Goal: Obtain resource: Download file/media

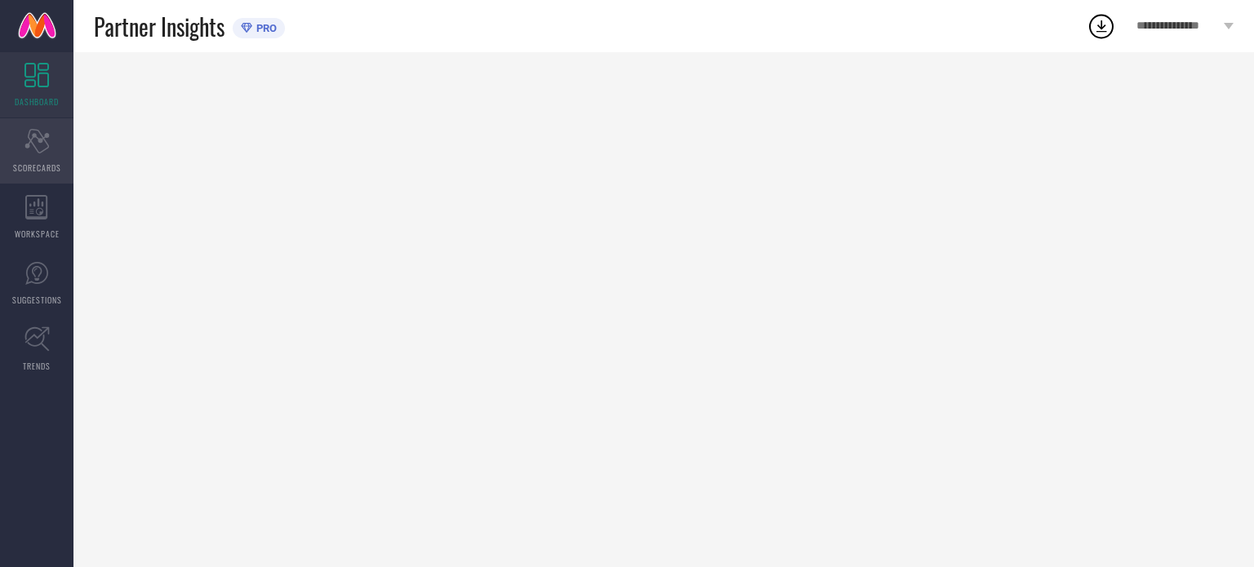
click at [36, 167] on span "SCORECARDS" at bounding box center [37, 168] width 48 height 12
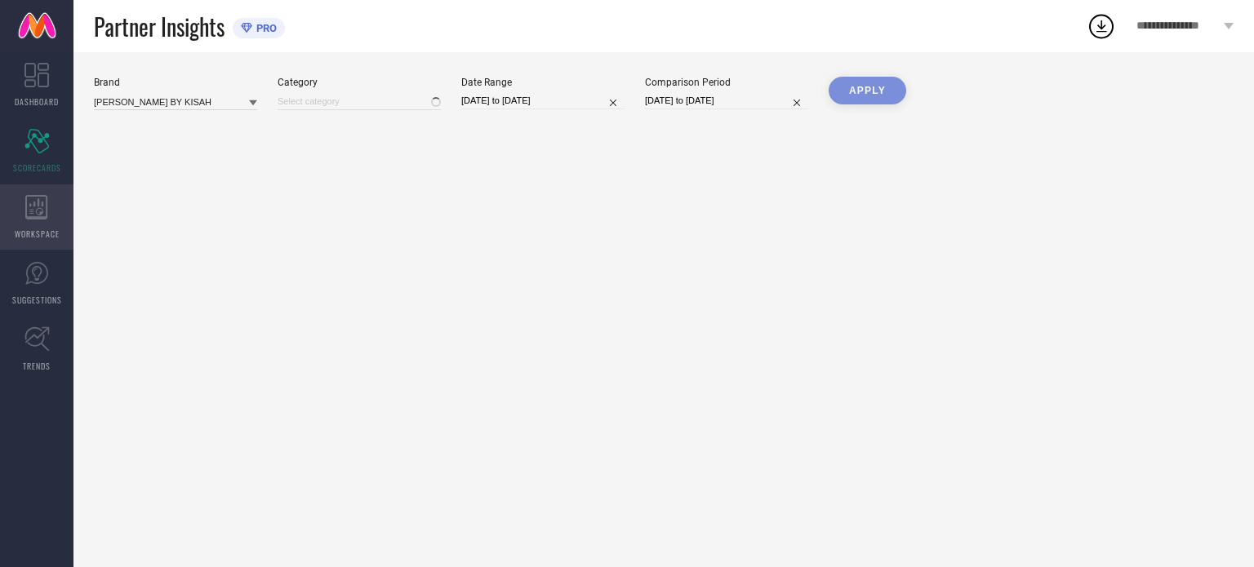
type input "All"
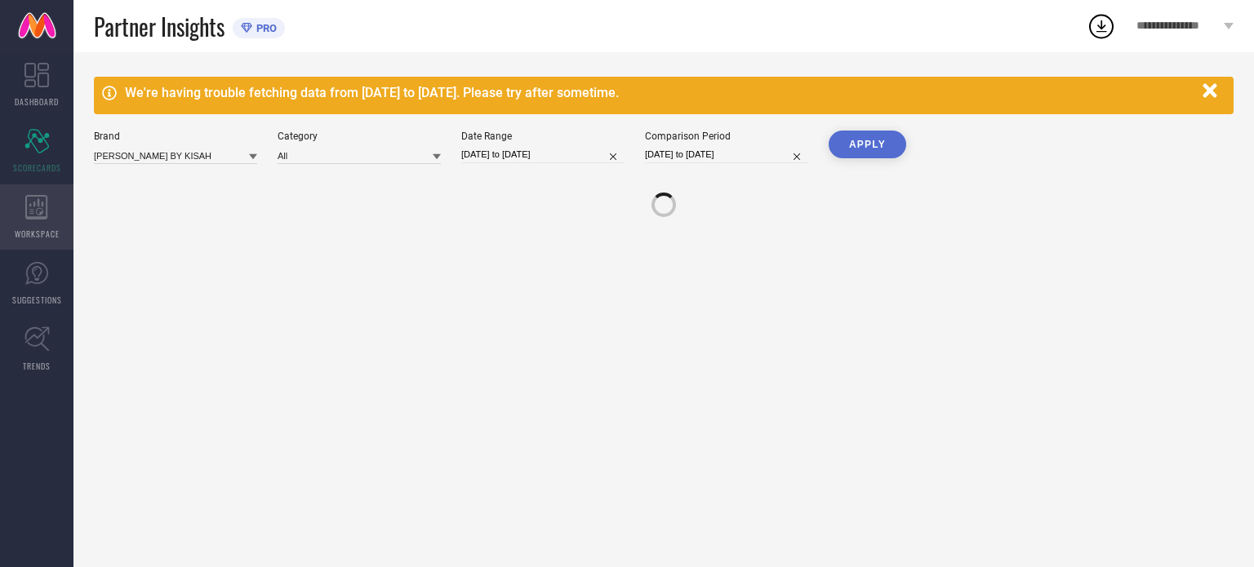
click at [35, 229] on span "WORKSPACE" at bounding box center [37, 234] width 45 height 12
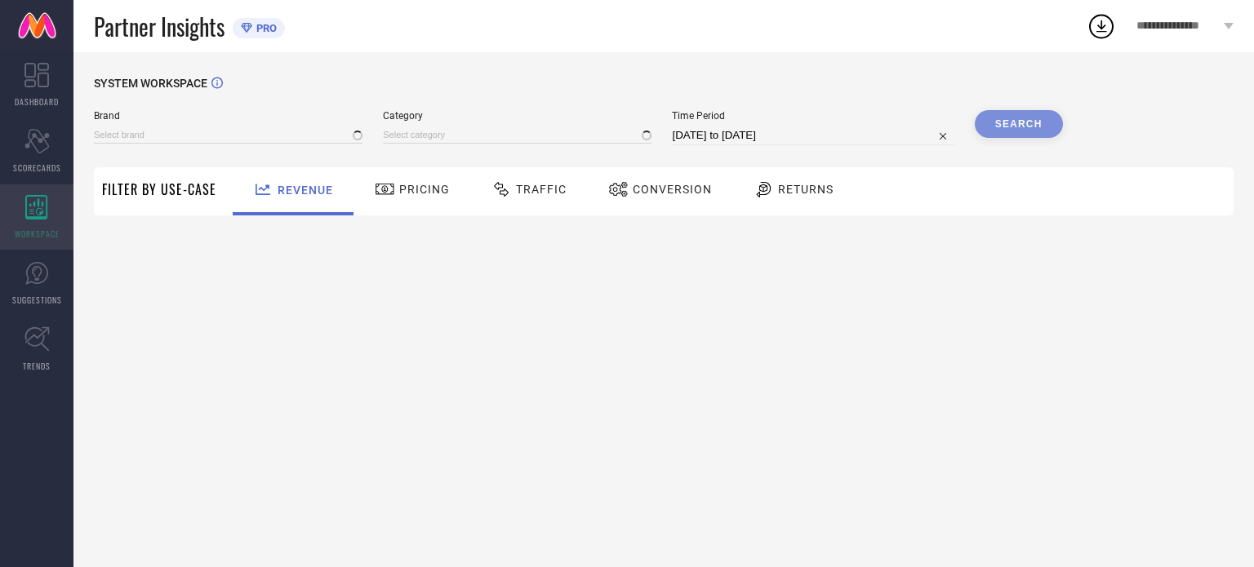
type input "[PERSON_NAME] BY KISAH"
type input "All"
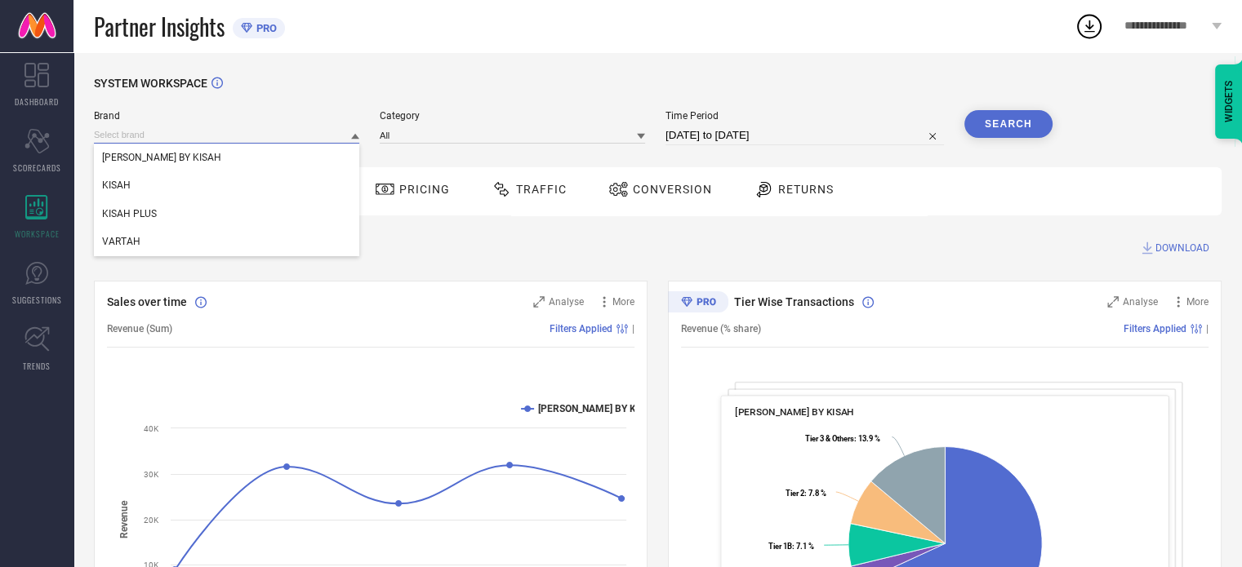
click at [340, 140] on input at bounding box center [226, 135] width 265 height 17
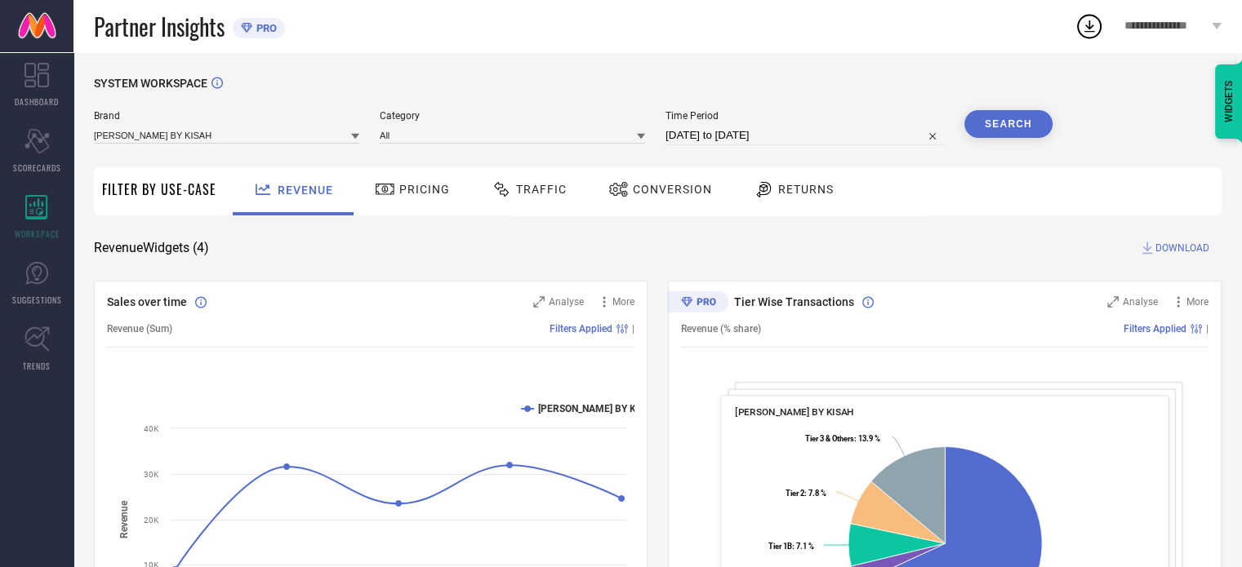
click at [516, 191] on span "Traffic" at bounding box center [541, 189] width 51 height 13
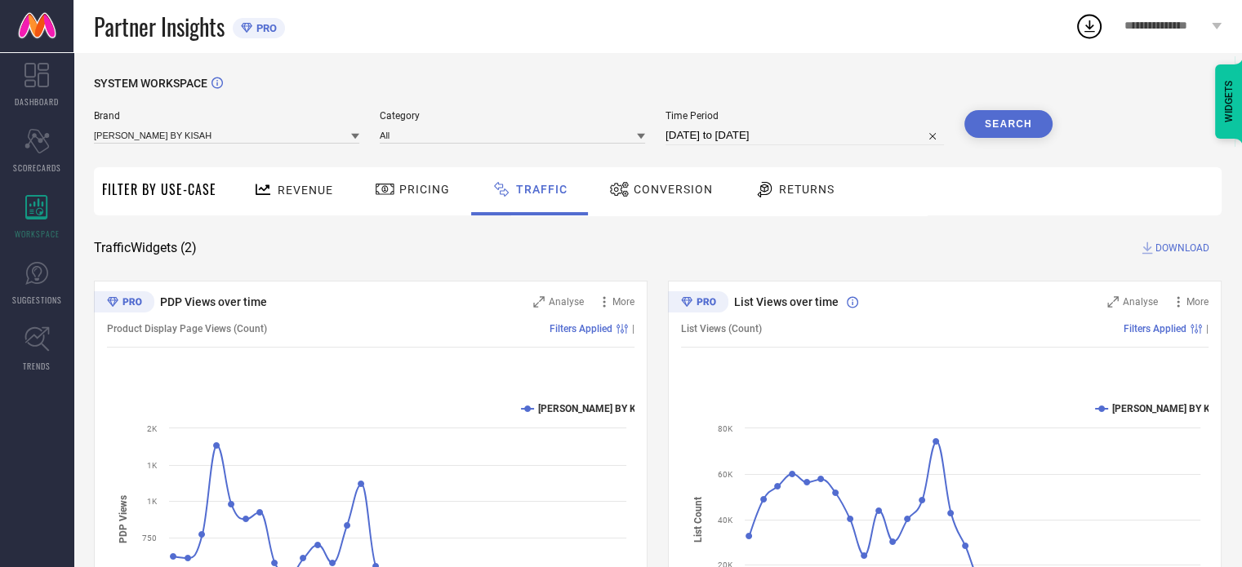
click at [356, 136] on icon at bounding box center [355, 137] width 8 height 6
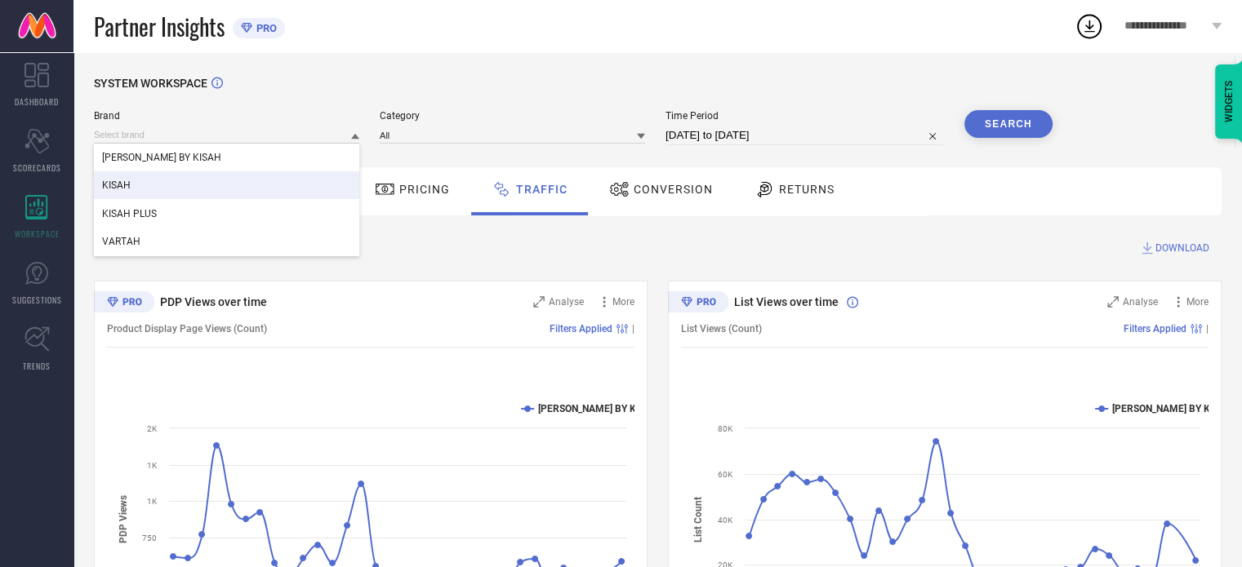
click at [122, 190] on span "KISAH" at bounding box center [116, 185] width 29 height 11
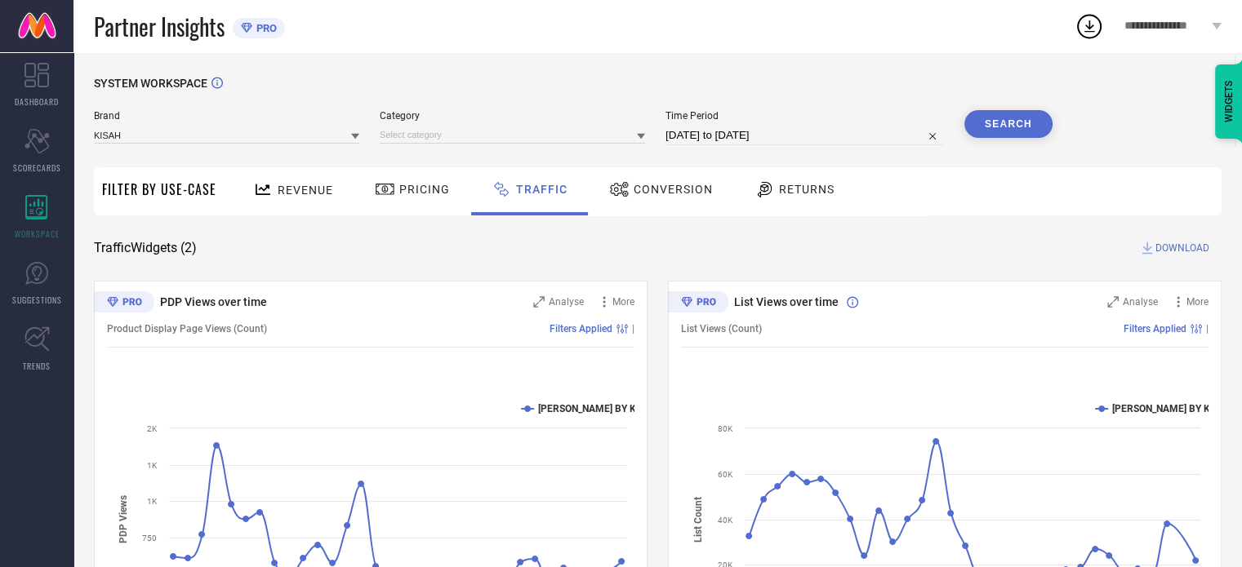
click at [504, 127] on div at bounding box center [512, 135] width 265 height 18
click at [487, 139] on input at bounding box center [512, 135] width 265 height 17
drag, startPoint x: 451, startPoint y: 136, endPoint x: 642, endPoint y: 132, distance: 191.1
click at [642, 132] on div at bounding box center [512, 135] width 265 height 17
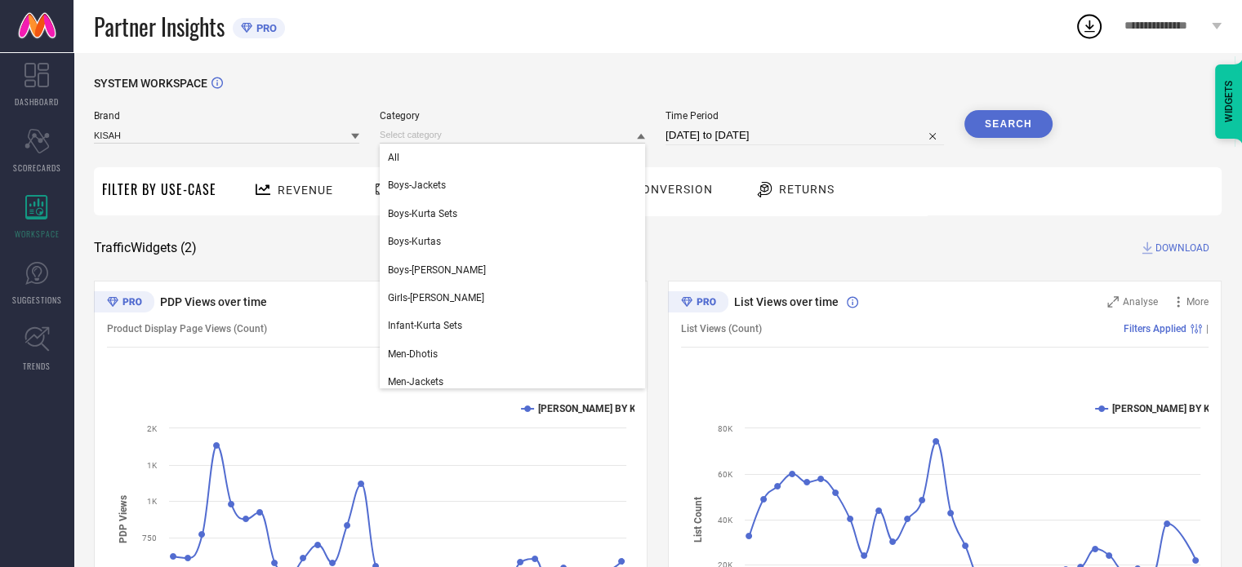
click at [642, 132] on div at bounding box center [641, 136] width 8 height 16
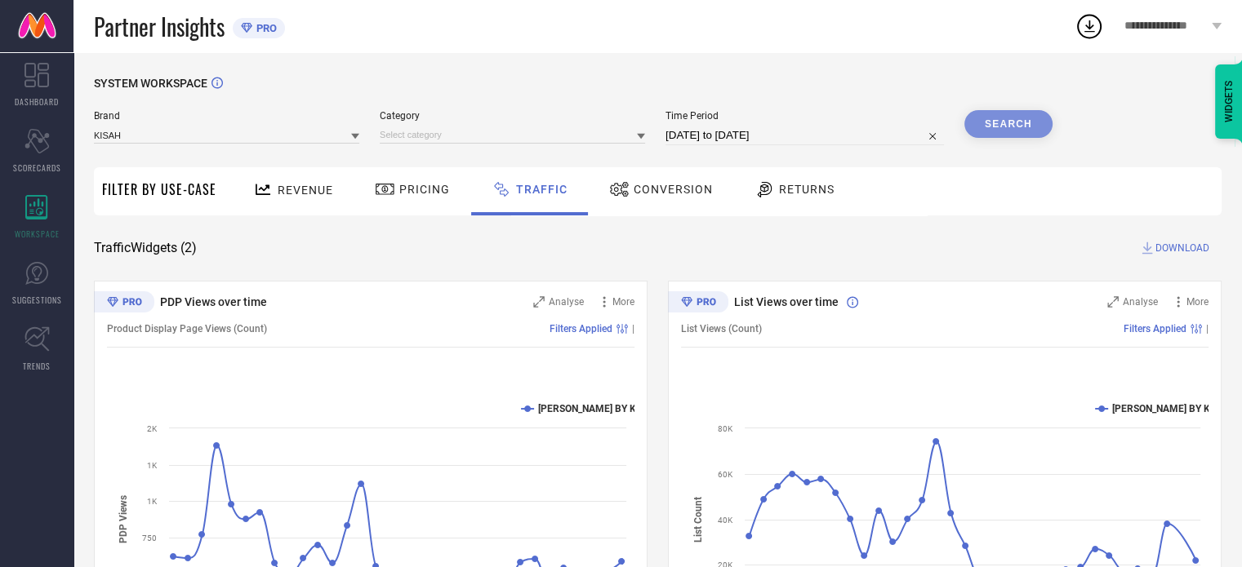
click at [642, 132] on div at bounding box center [641, 136] width 8 height 16
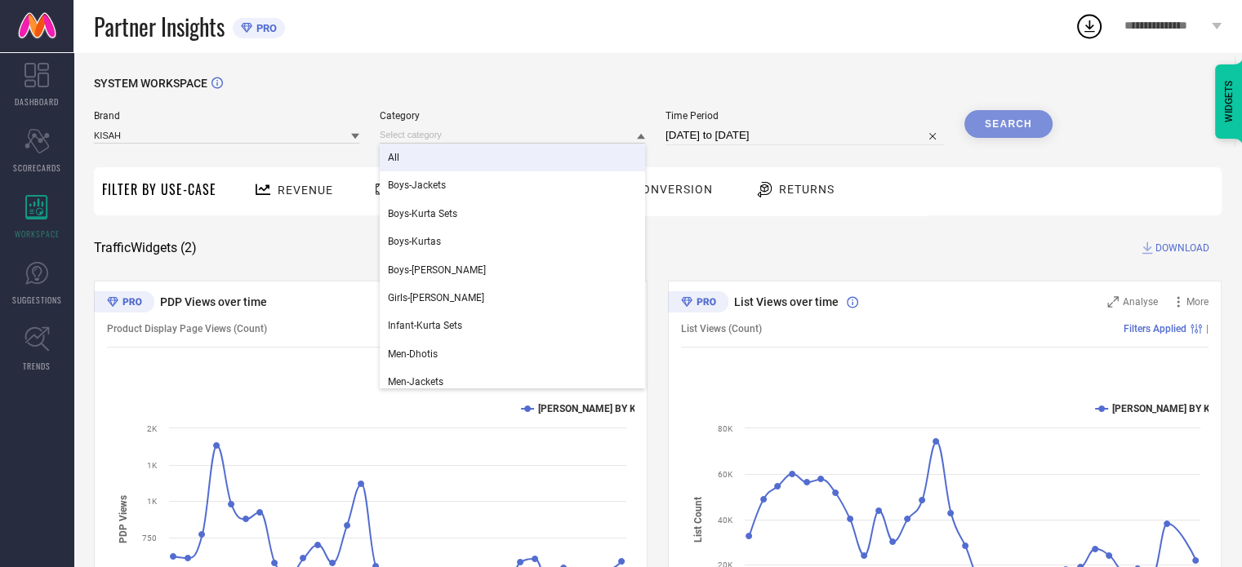
click at [440, 158] on div "All" at bounding box center [512, 158] width 265 height 28
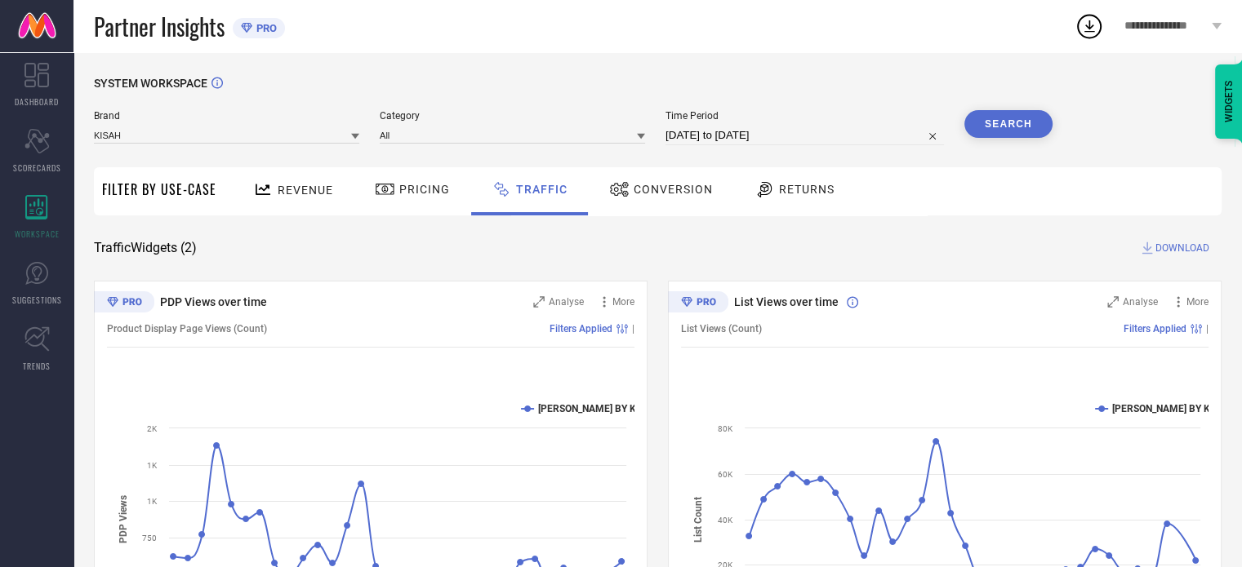
select select "7"
select select "2025"
select select "8"
select select "2025"
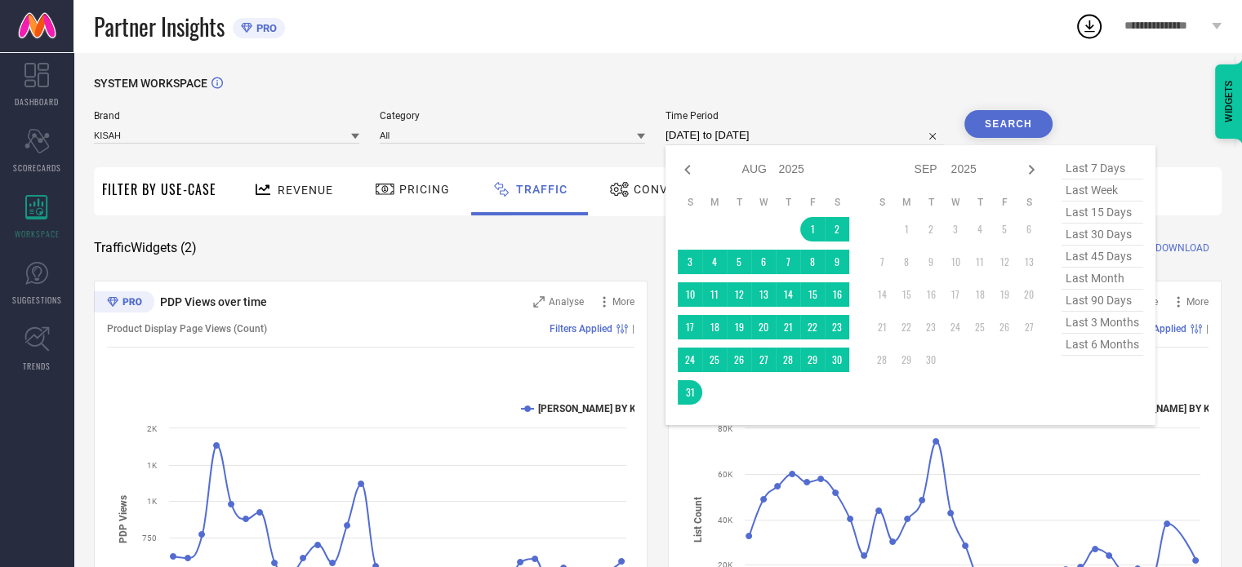
click at [810, 136] on input "[DATE] to [DATE]" at bounding box center [804, 136] width 278 height 20
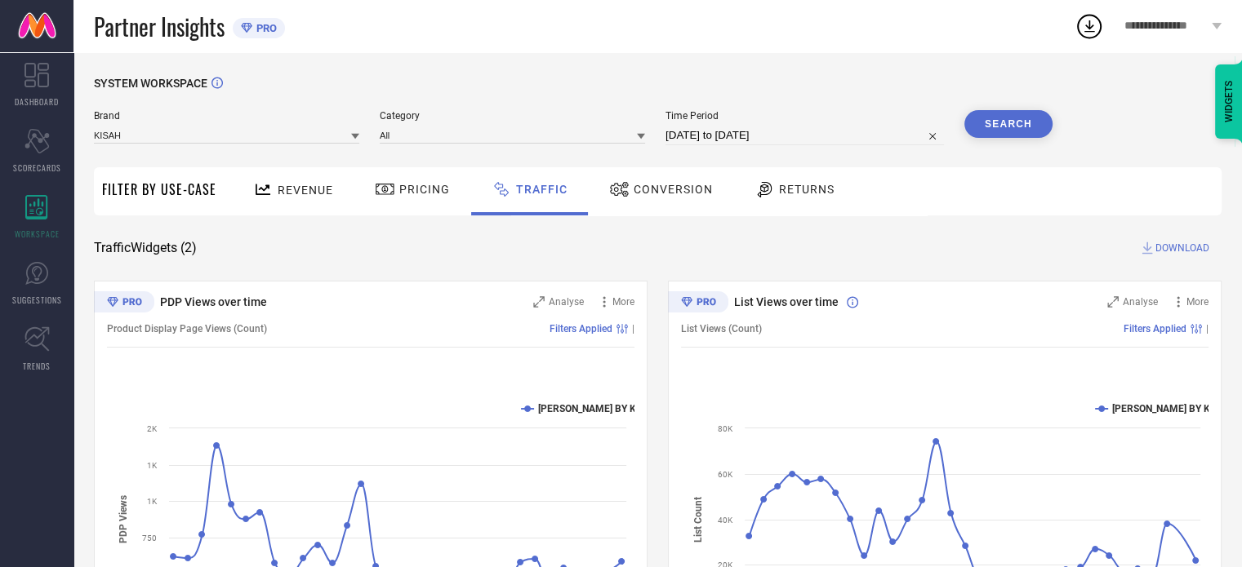
click at [564, 244] on div "Traffic Widgets ( 2 ) DOWNLOAD" at bounding box center [657, 248] width 1127 height 16
click at [993, 130] on button "Search" at bounding box center [1008, 124] width 88 height 28
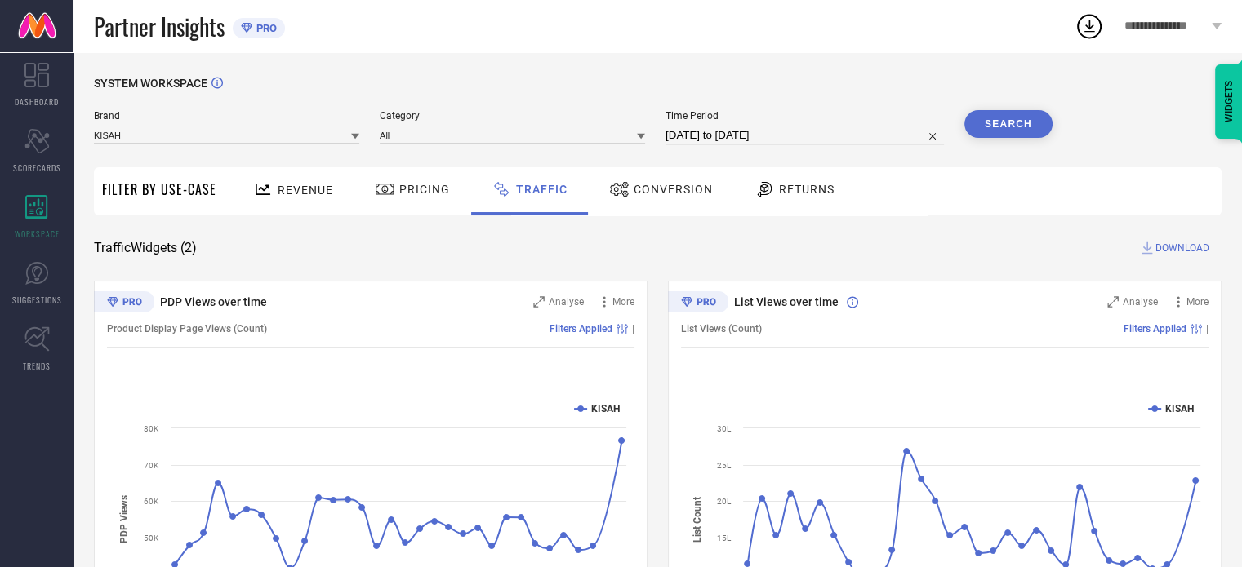
click at [1178, 247] on span "DOWNLOAD" at bounding box center [1182, 248] width 54 height 16
click at [1091, 29] on icon at bounding box center [1088, 25] width 29 height 29
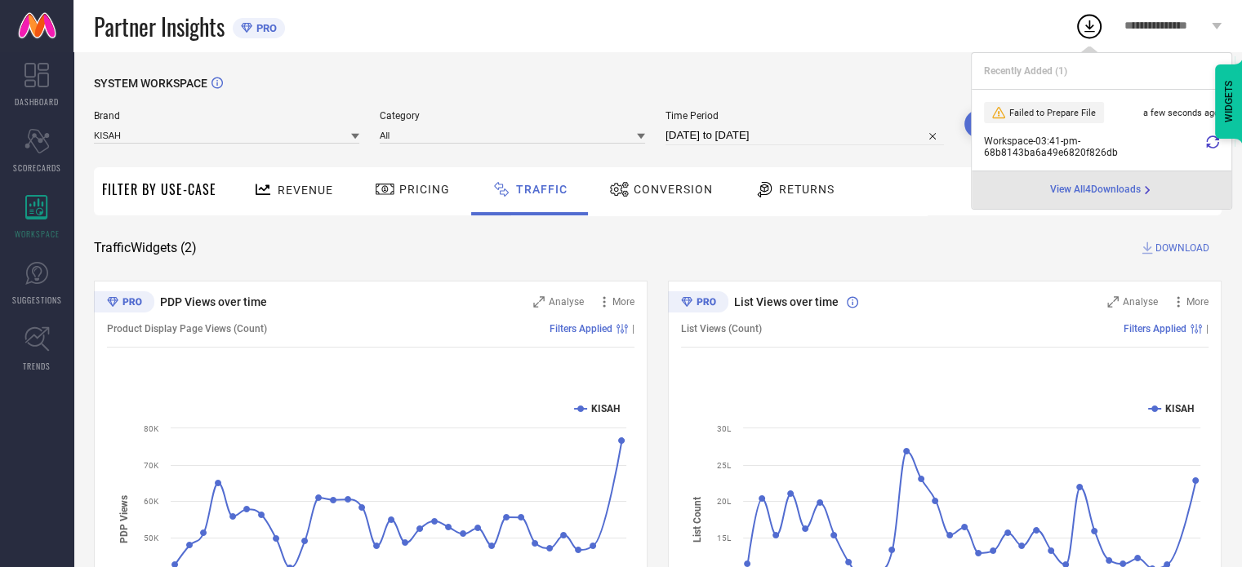
click at [1208, 140] on icon at bounding box center [1212, 142] width 13 height 13
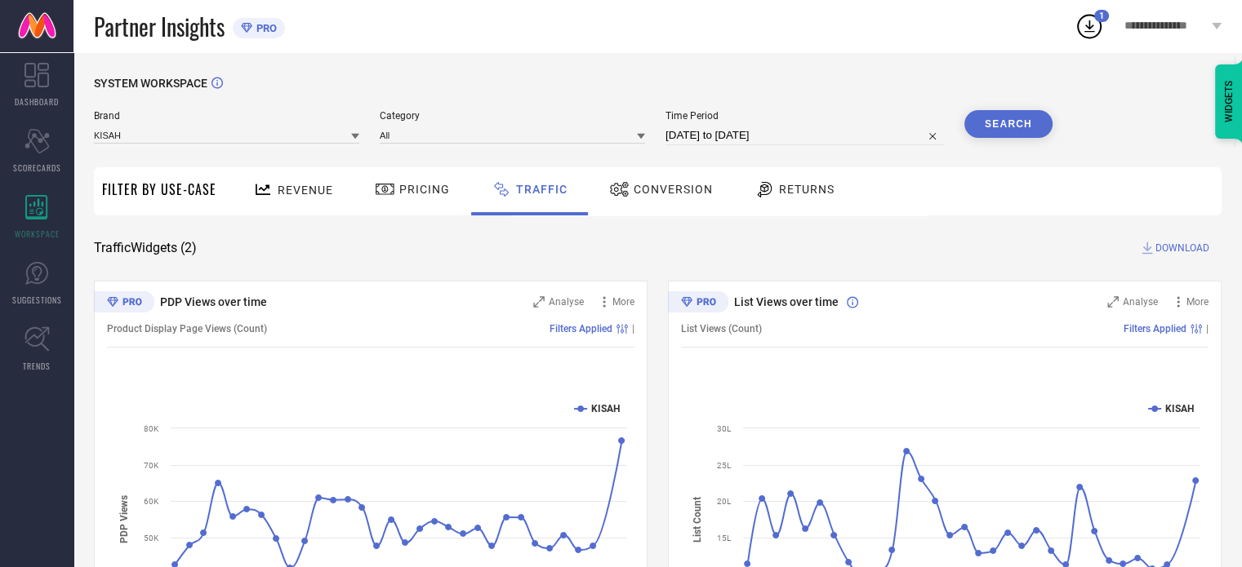
click at [1096, 30] on icon at bounding box center [1088, 25] width 29 height 29
click at [1091, 21] on icon at bounding box center [1088, 25] width 29 height 29
click at [887, 206] on div "Revenue Pricing Traffic Conversion Returns" at bounding box center [722, 191] width 997 height 48
click at [1172, 246] on span "DOWNLOAD" at bounding box center [1182, 248] width 54 height 16
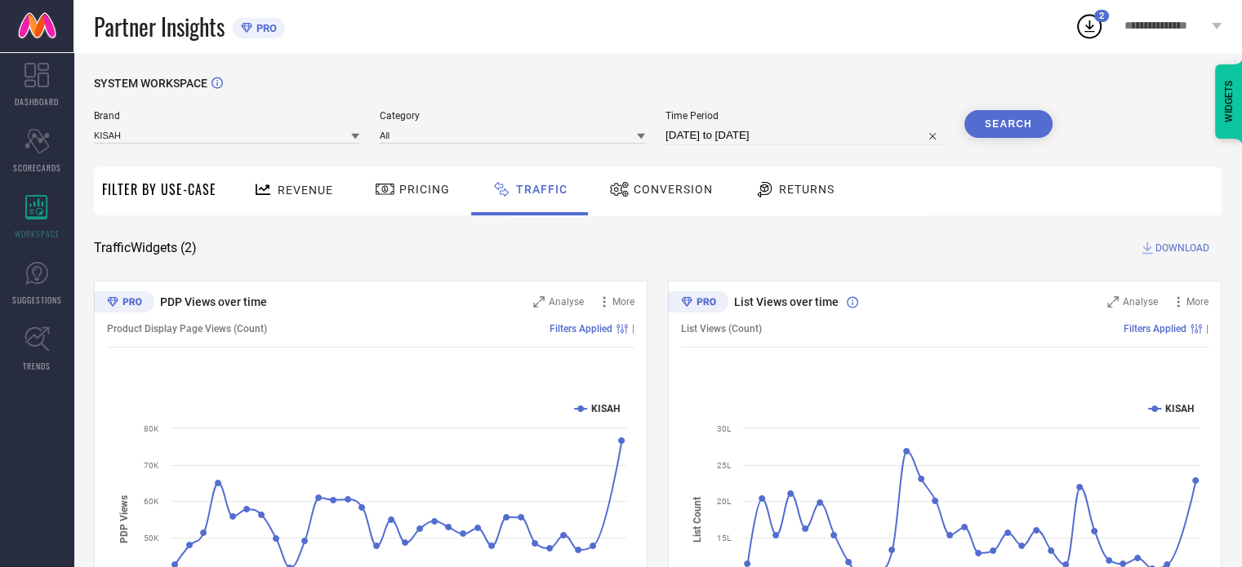
click at [1094, 19] on div "2" at bounding box center [1101, 16] width 15 height 12
click at [782, 52] on div "SYSTEM WORKSPACE Brand KISAH Category All Time Period [DATE] to [DATE] Search F…" at bounding box center [657, 382] width 1168 height 661
